Goal: Information Seeking & Learning: Learn about a topic

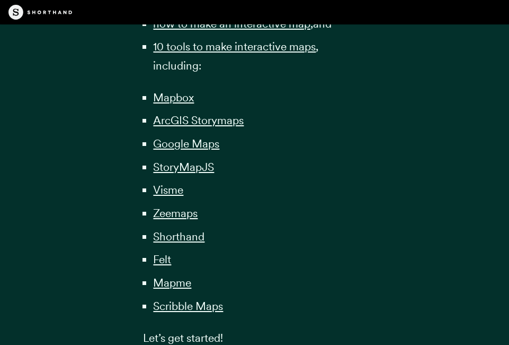
scroll to position [914, 0]
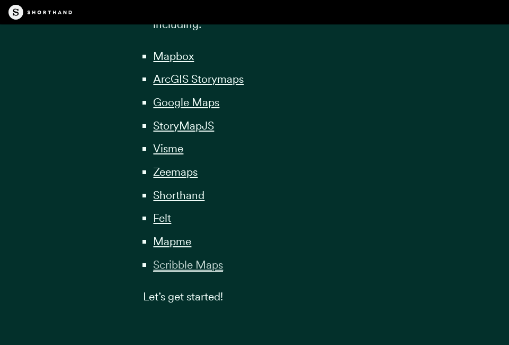
click at [180, 266] on span "Scribble Maps" at bounding box center [188, 265] width 70 height 14
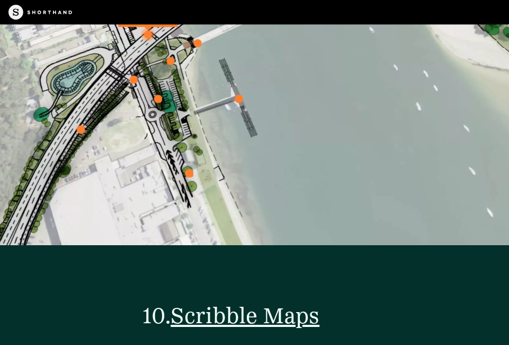
scroll to position [22178, 0]
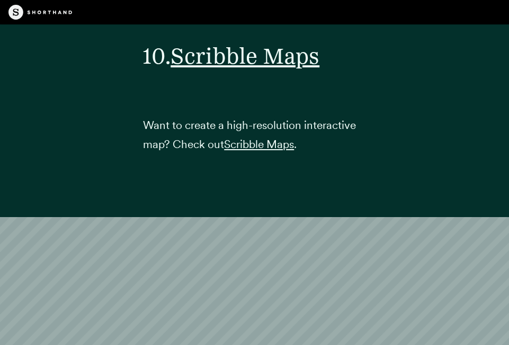
click at [469, 89] on div "10. Scribble Maps Want to create a high-resolution interactive map? Check out S…" at bounding box center [254, 101] width 509 height 231
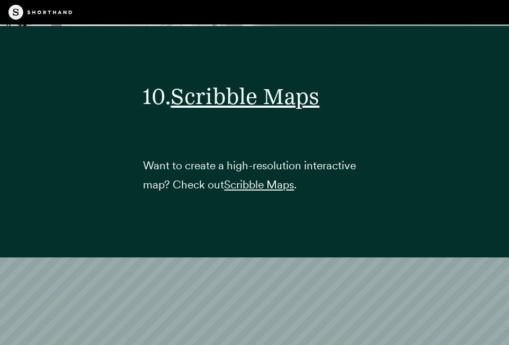
scroll to position [22136, 0]
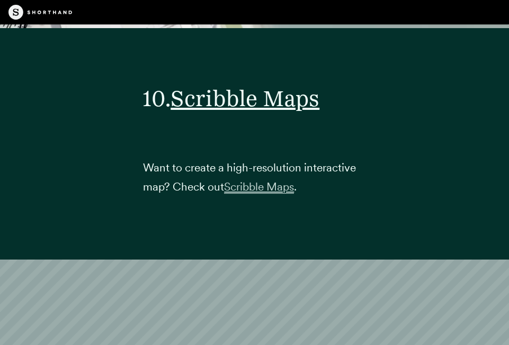
click at [256, 193] on span "Scribble Maps" at bounding box center [259, 187] width 70 height 14
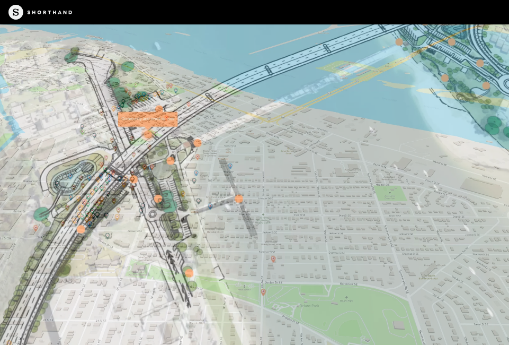
scroll to position [21263, 0]
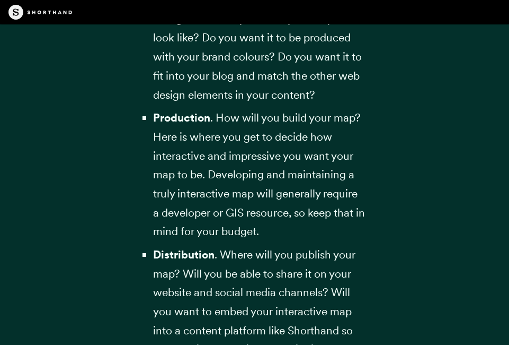
scroll to position [914, 0]
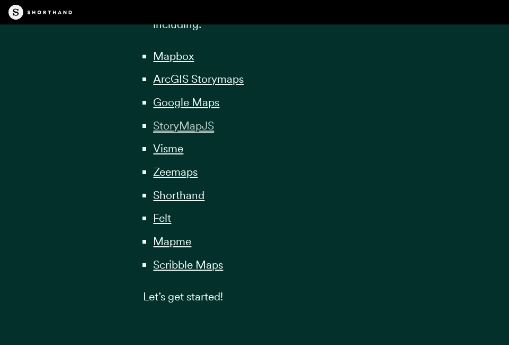
click at [178, 129] on span "StoryMapJS" at bounding box center [183, 126] width 61 height 14
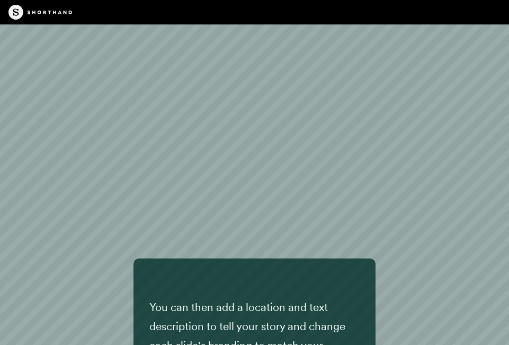
scroll to position [11524, 0]
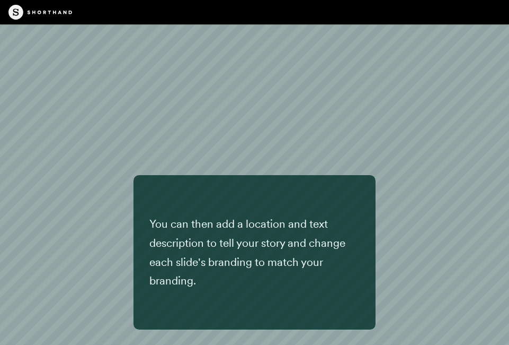
click at [429, 166] on div "You can then add a location and text description to tell your story and change …" at bounding box center [254, 218] width 509 height 430
click at [427, 164] on div "You can then add a location and text description to tell your story and change …" at bounding box center [254, 218] width 509 height 430
drag, startPoint x: 506, startPoint y: 149, endPoint x: 502, endPoint y: 201, distance: 52.1
click at [502, 201] on div "You can then add a location and text description to tell your story and change …" at bounding box center [254, 218] width 509 height 430
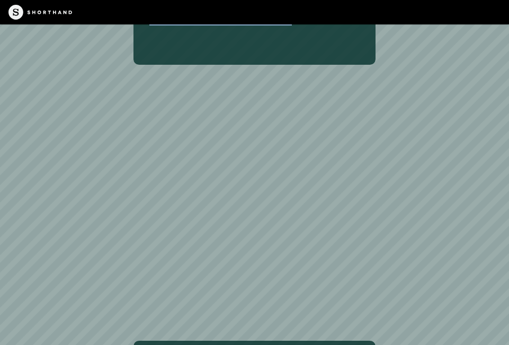
drag, startPoint x: 506, startPoint y: 207, endPoint x: 505, endPoint y: -13, distance: 220.0
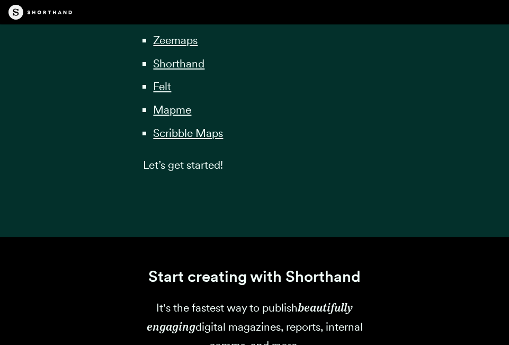
scroll to position [914, 0]
